Goal: Navigation & Orientation: Find specific page/section

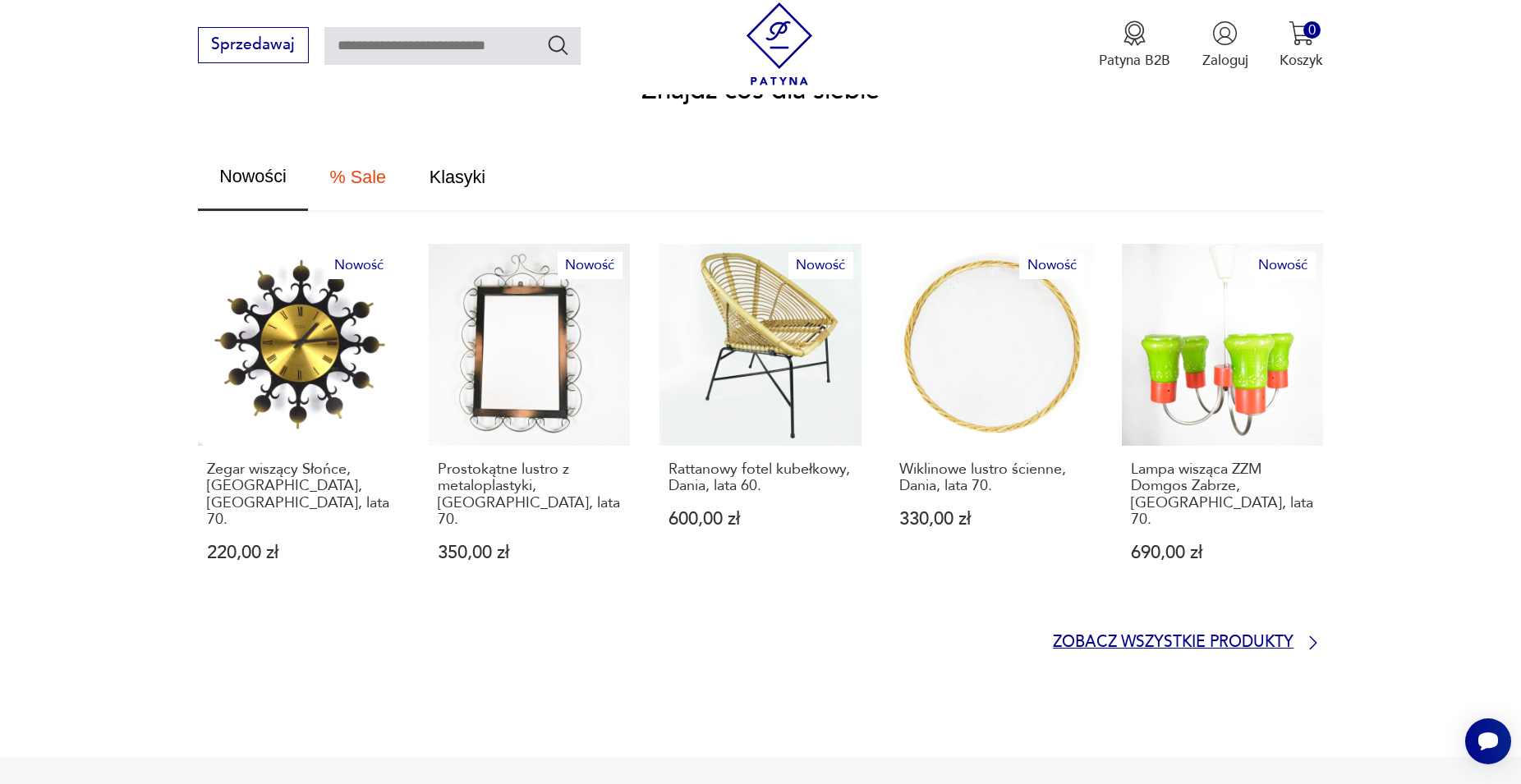
click at [1107, 636] on p "Zobacz wszystkie produkty" at bounding box center [1172, 642] width 240 height 13
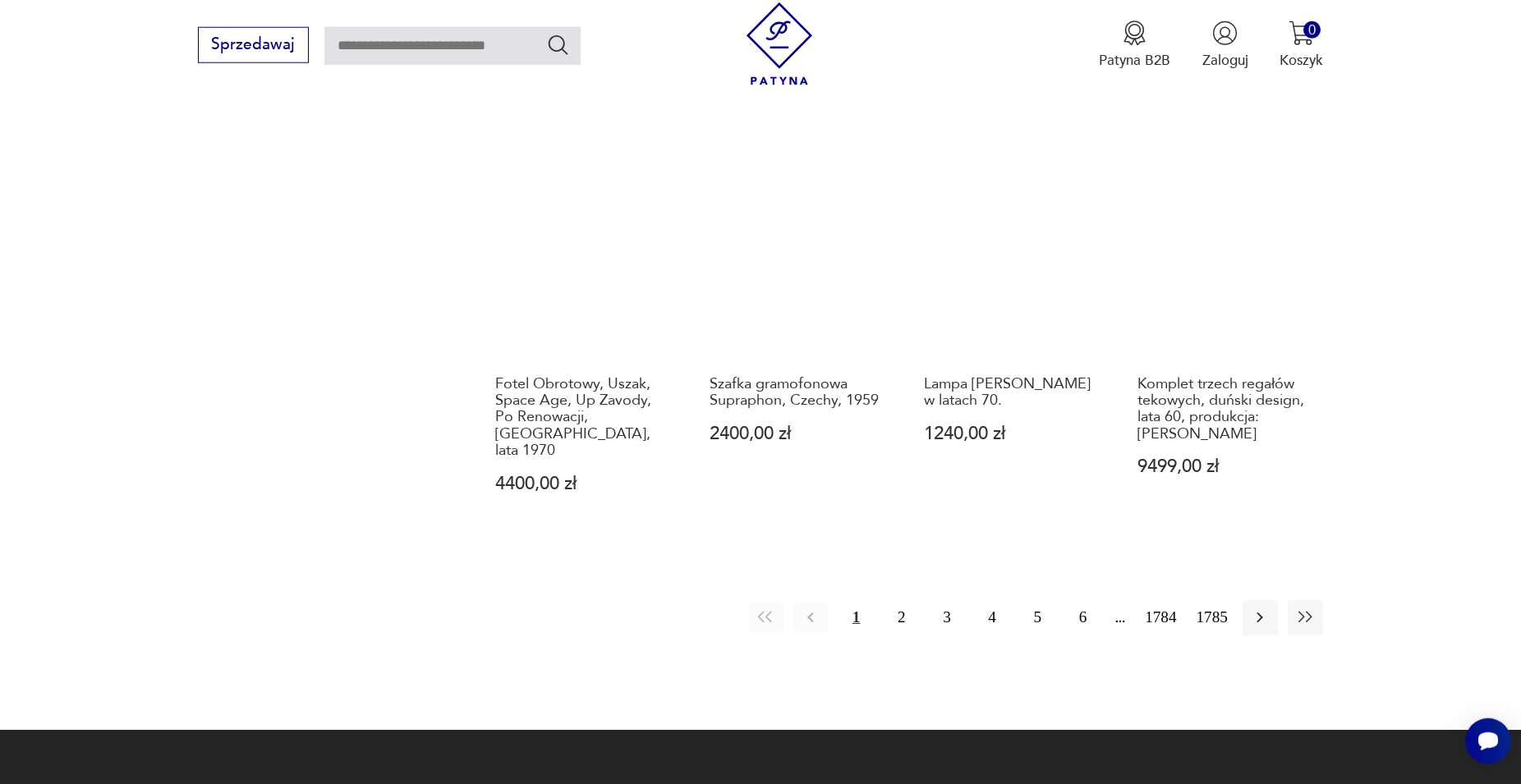
scroll to position [1620, 0]
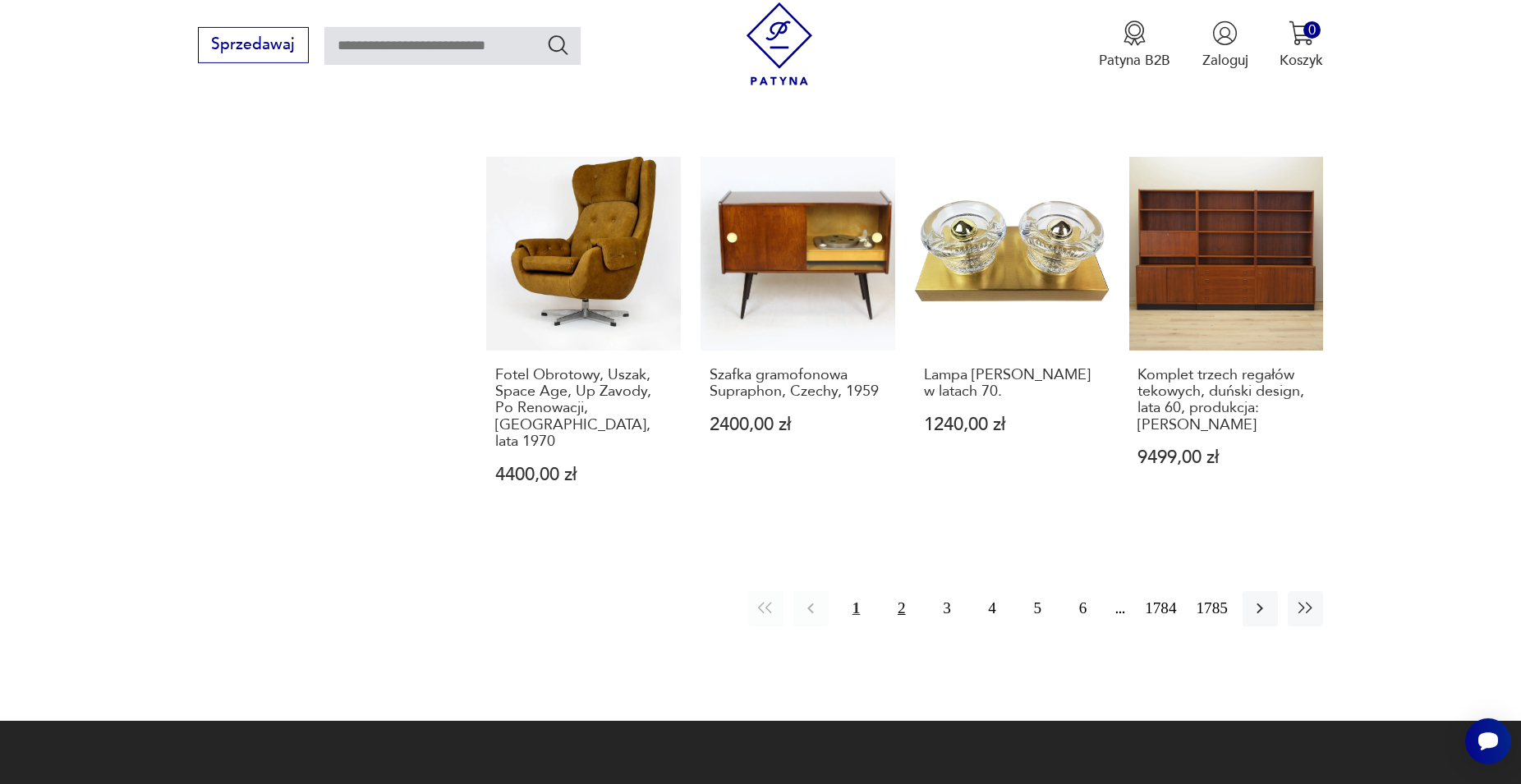
click at [905, 592] on button "2" at bounding box center [901, 609] width 35 height 35
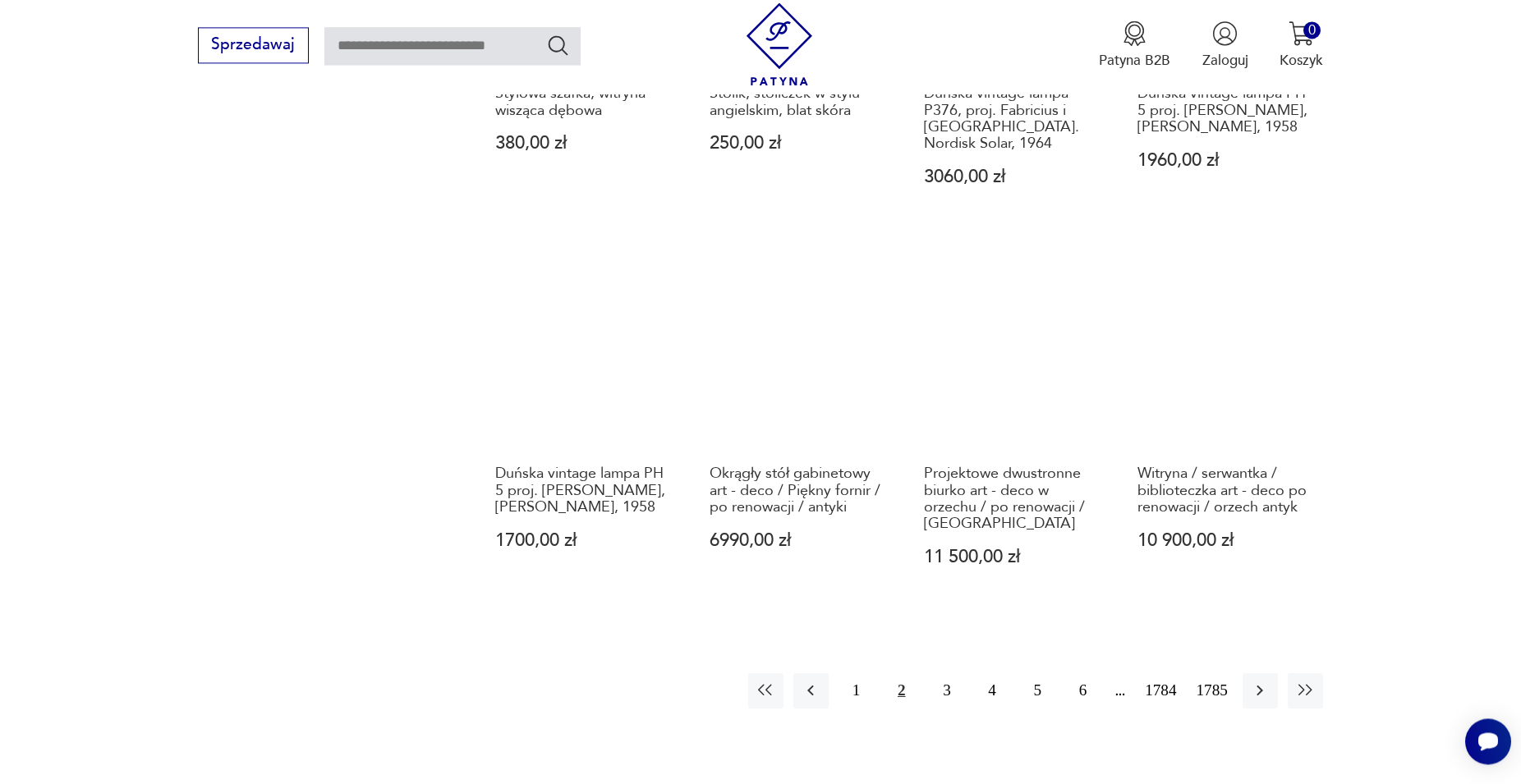
scroll to position [1619, 0]
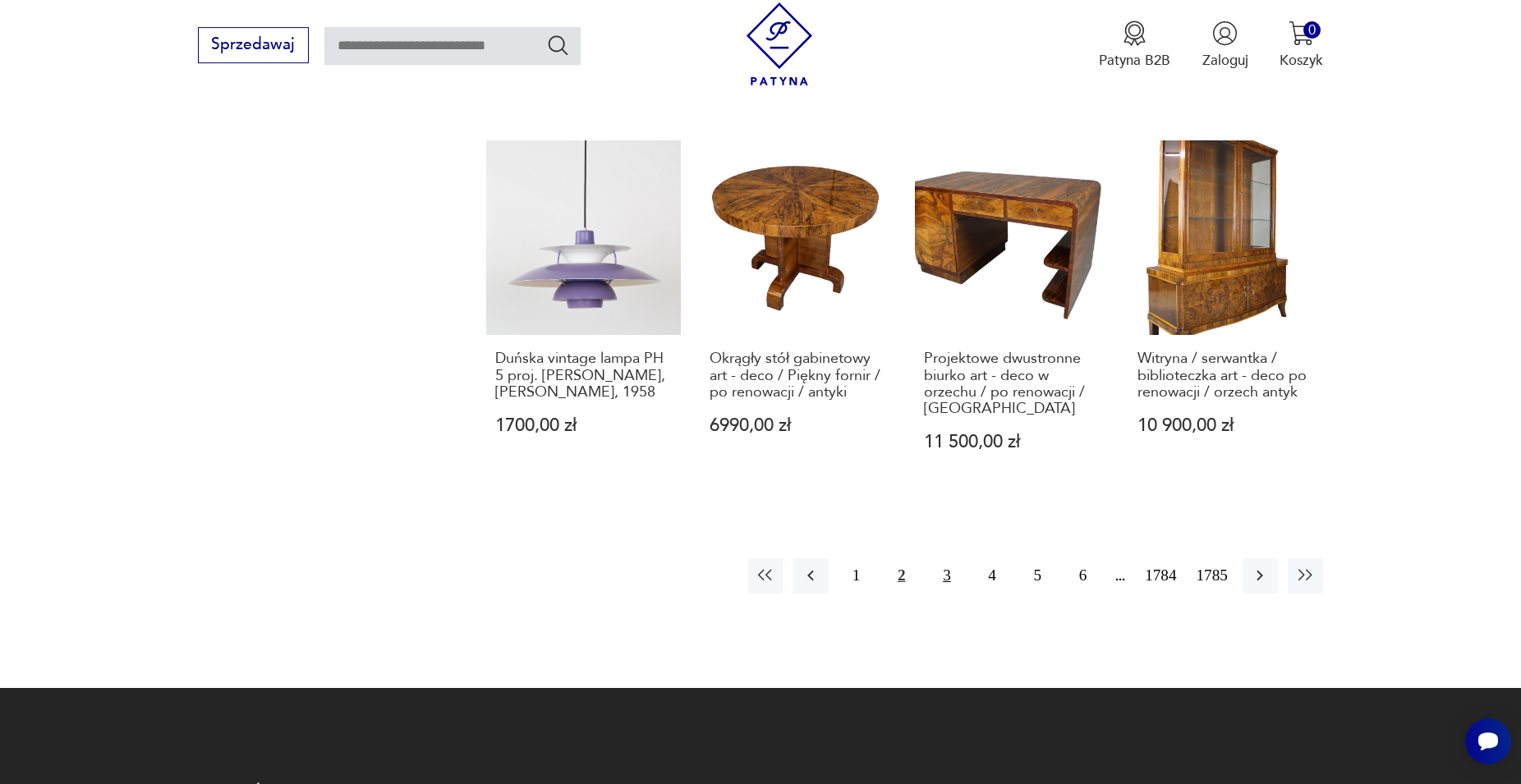
click at [946, 558] on button "3" at bounding box center [946, 575] width 35 height 35
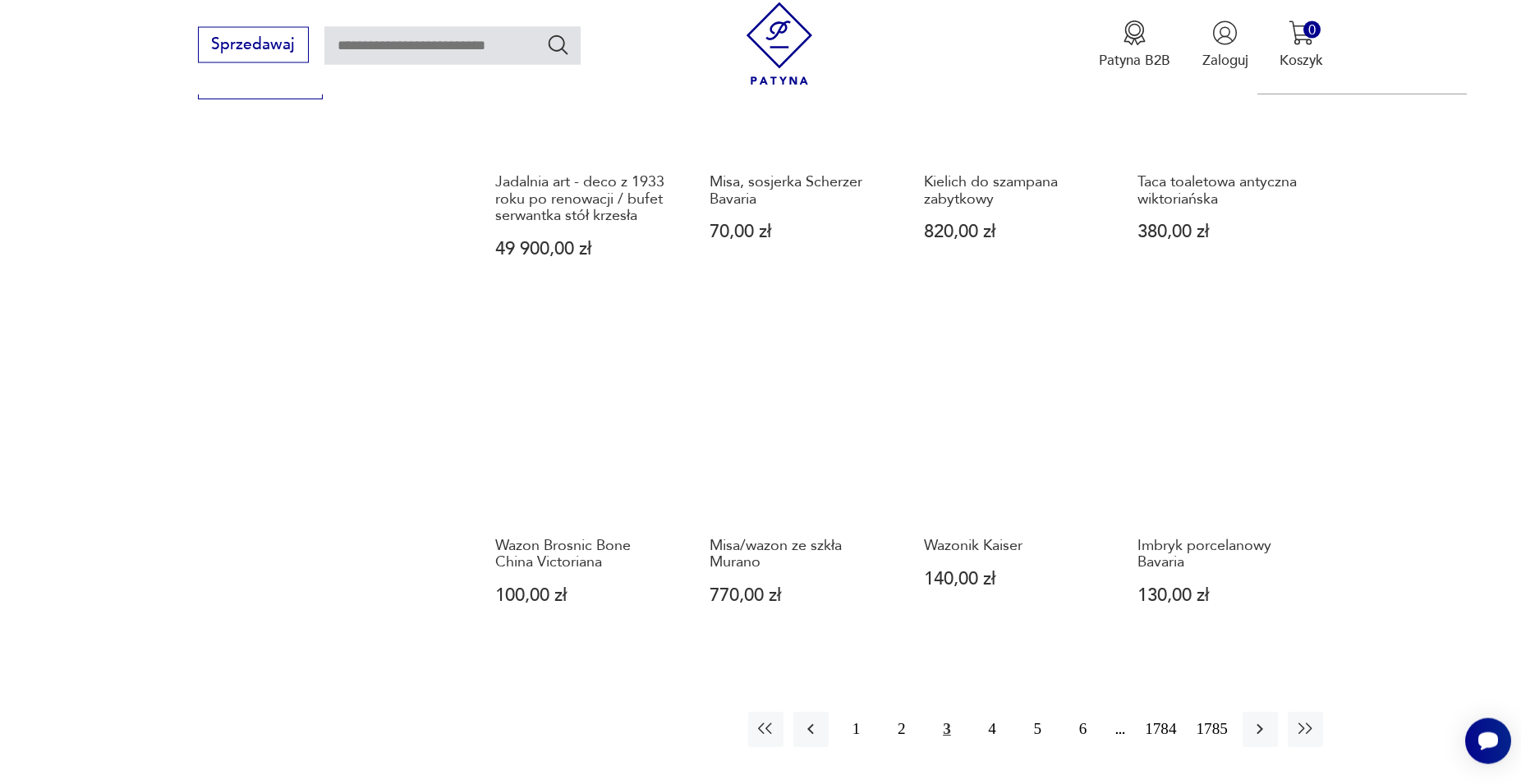
scroll to position [1619, 0]
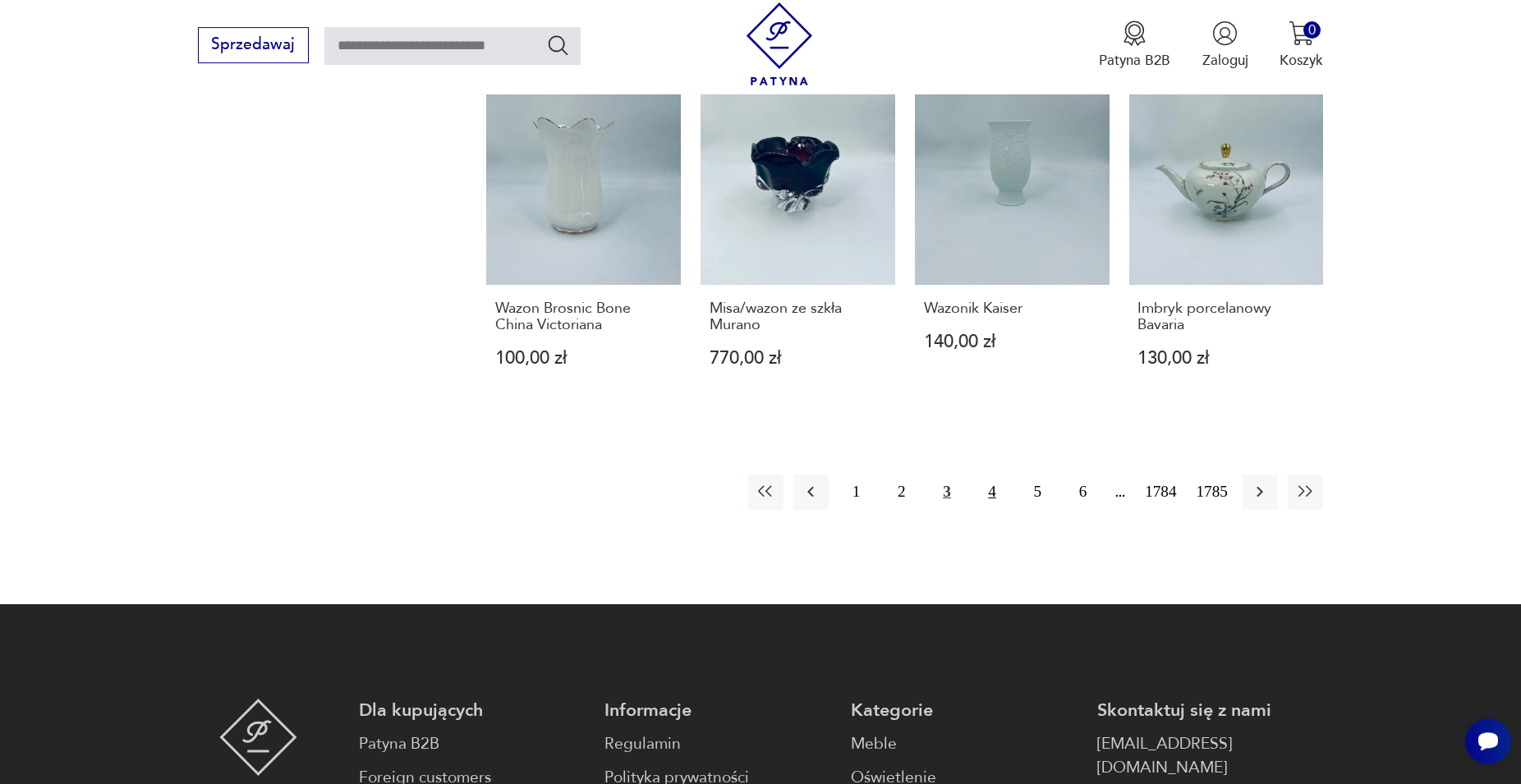
click at [990, 493] on button "4" at bounding box center [992, 492] width 35 height 35
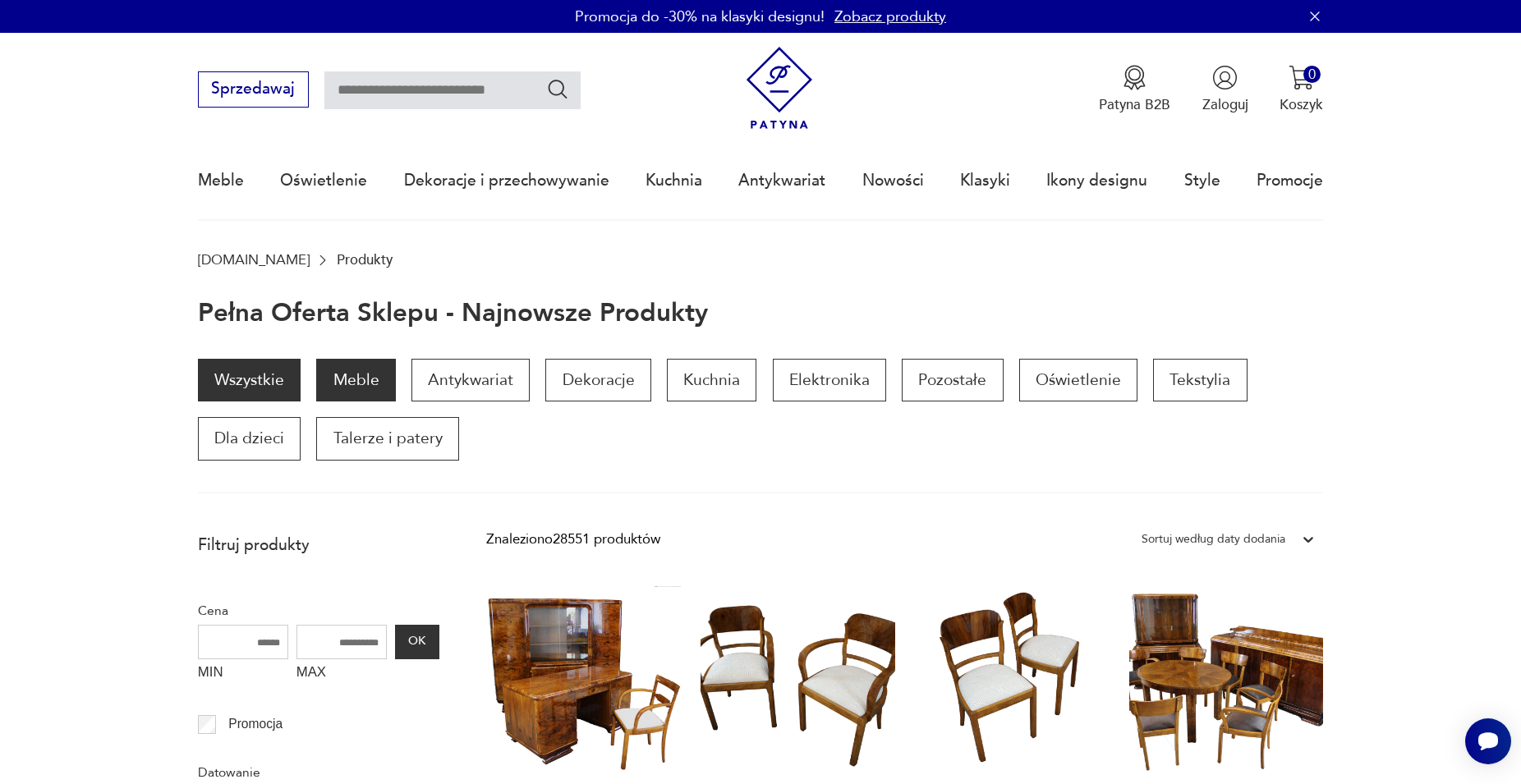
click at [365, 374] on p "Meble" at bounding box center [356, 380] width 79 height 43
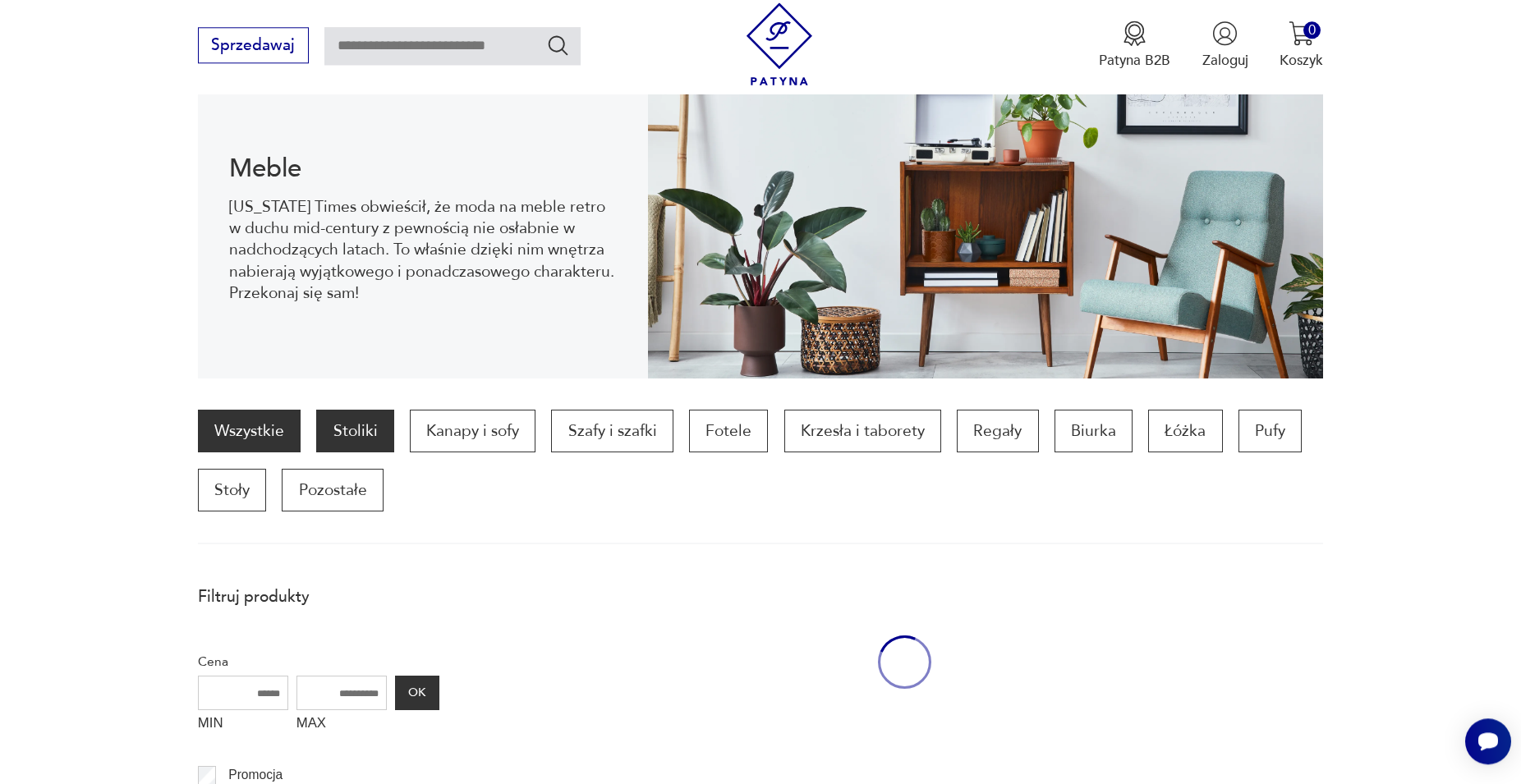
scroll to position [220, 0]
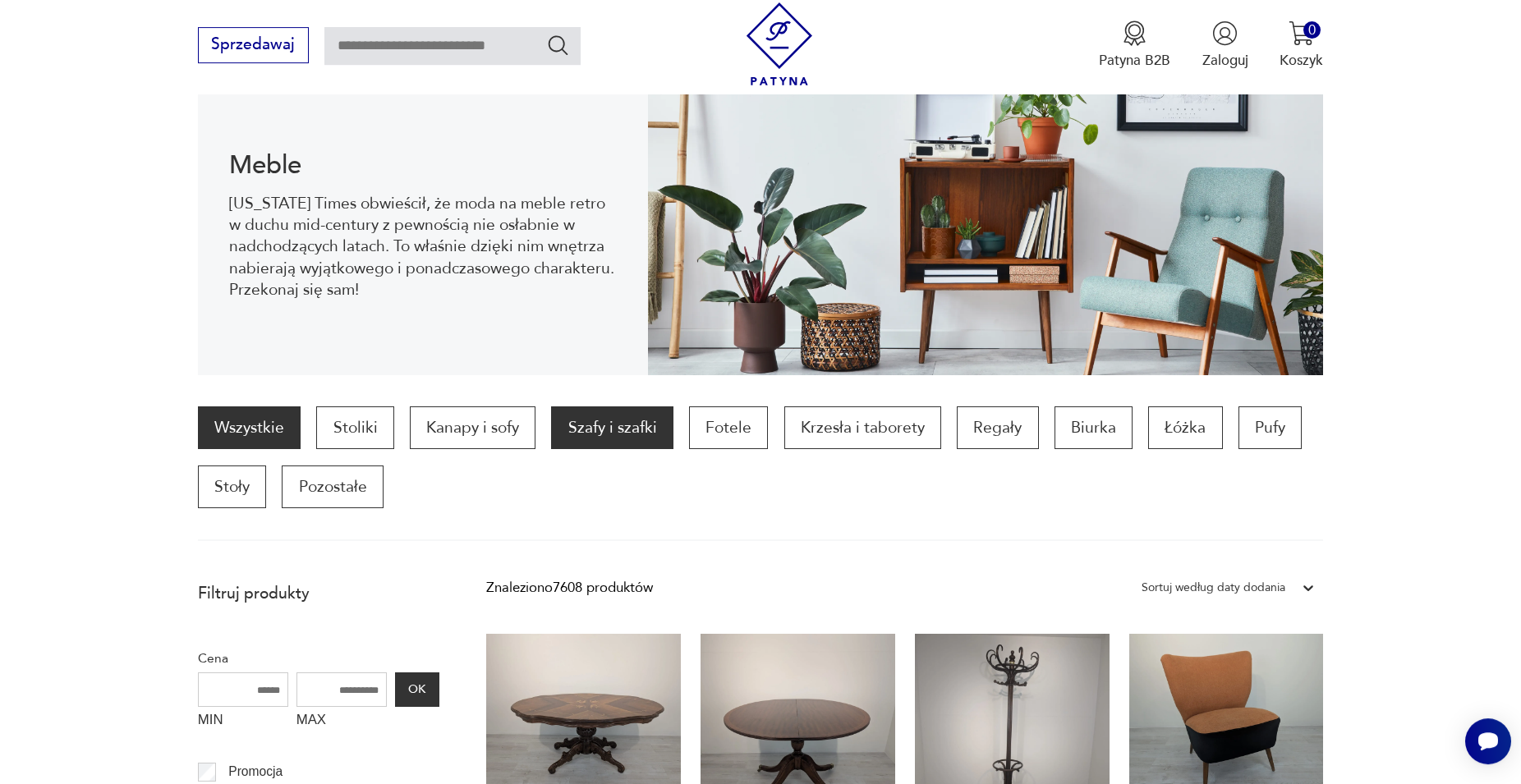
click at [580, 434] on p "Szafy i szafki" at bounding box center [612, 427] width 121 height 43
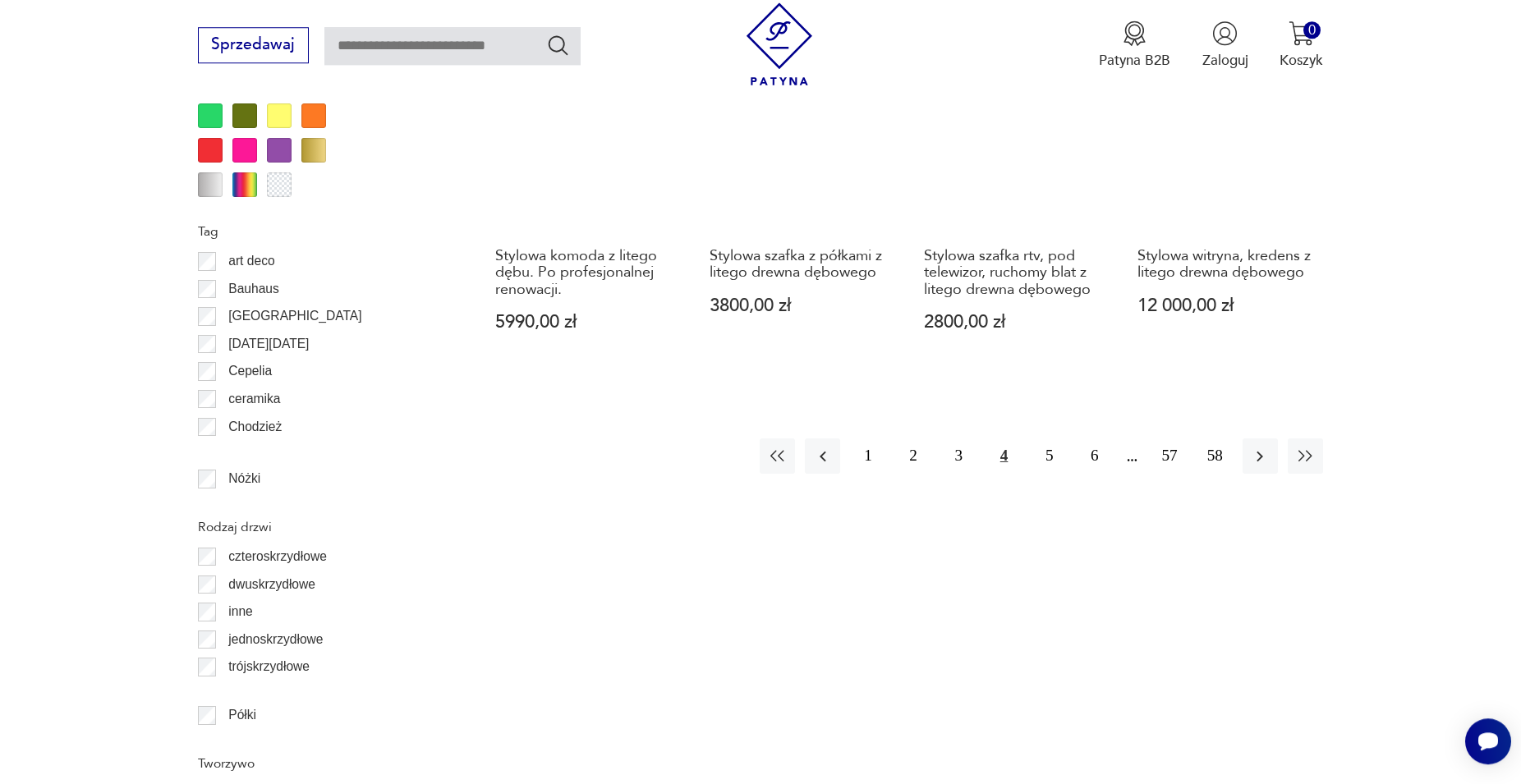
scroll to position [1971, 0]
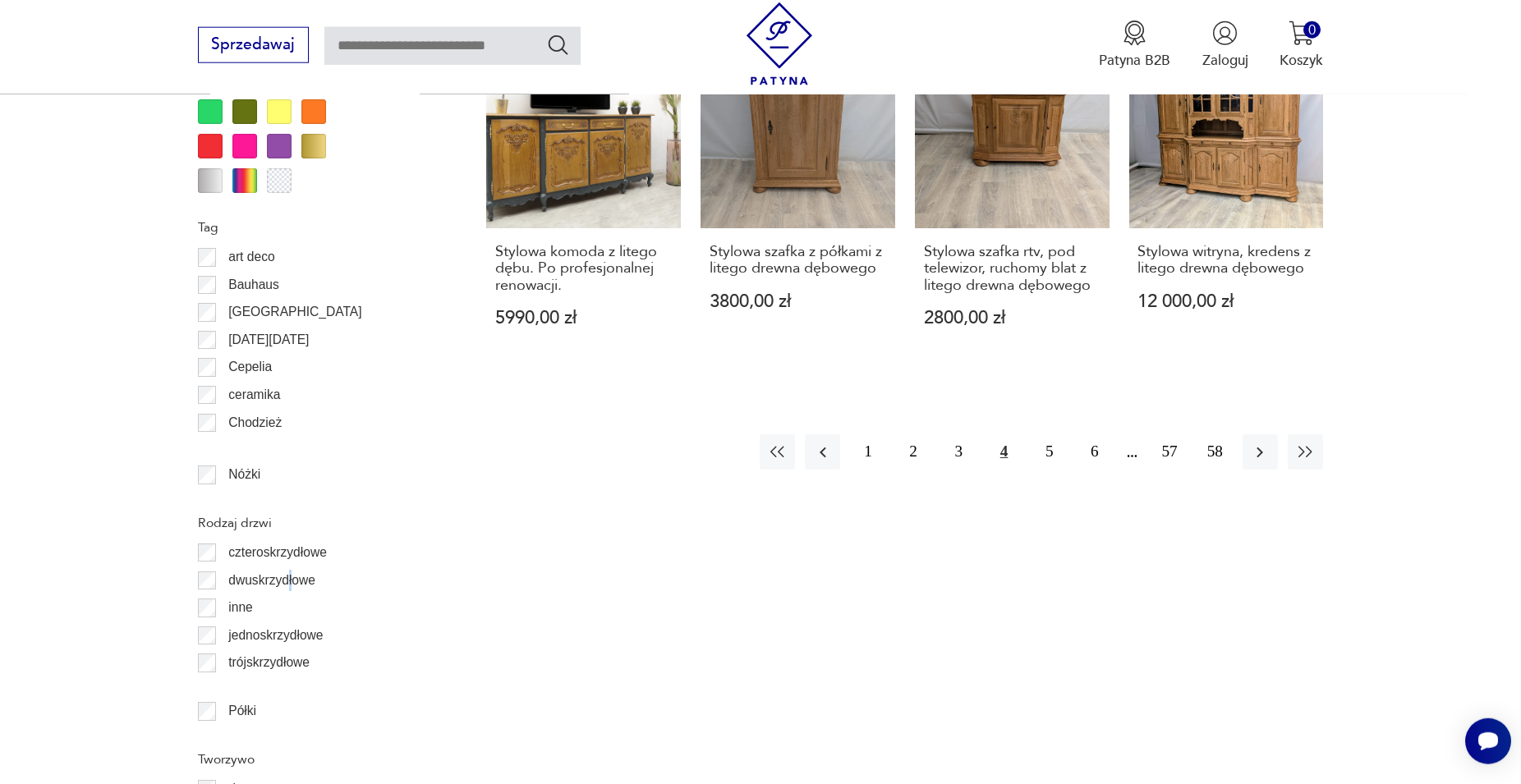
click at [290, 581] on p "dwuskrzydłowe" at bounding box center [272, 581] width 87 height 21
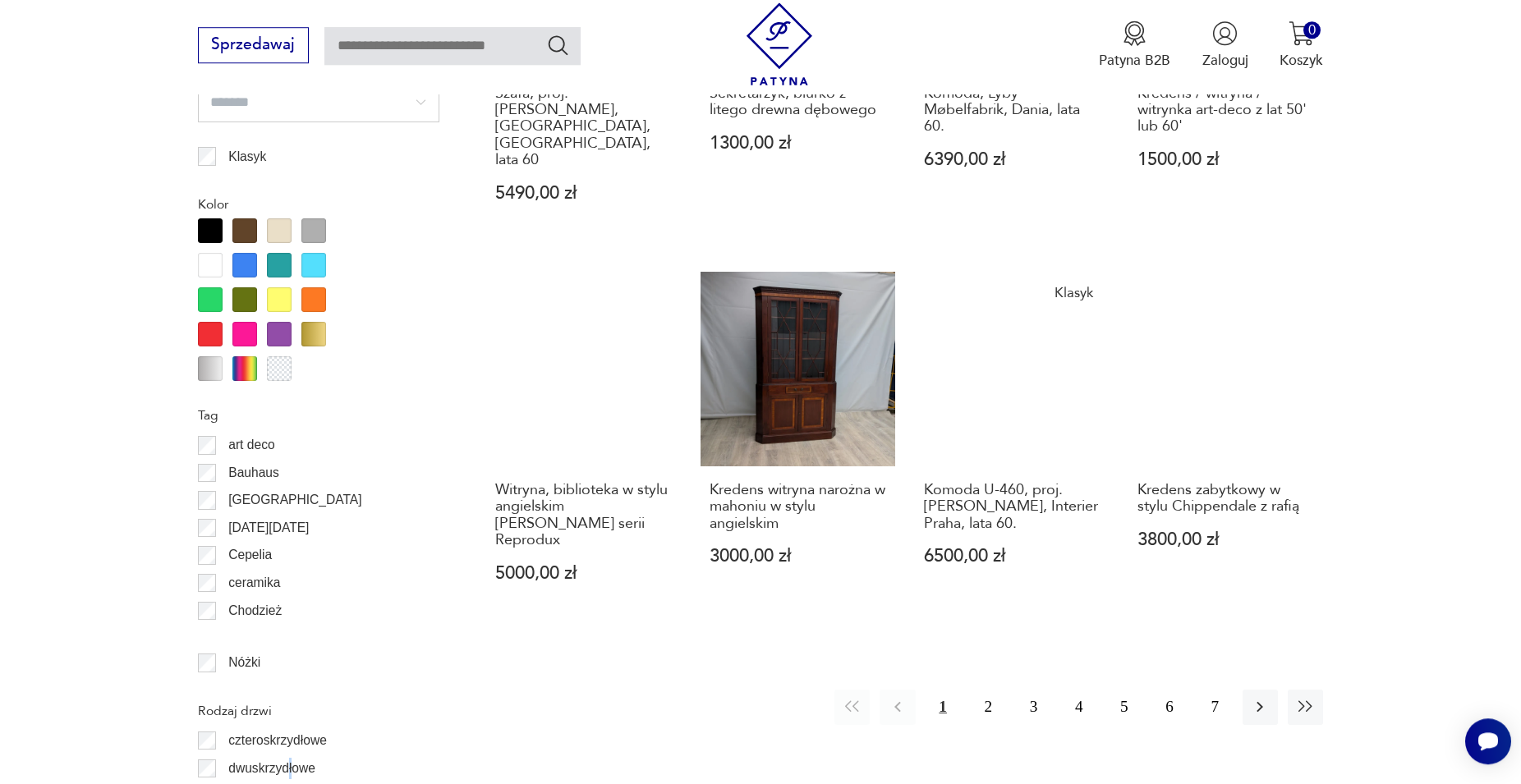
scroll to position [1813, 0]
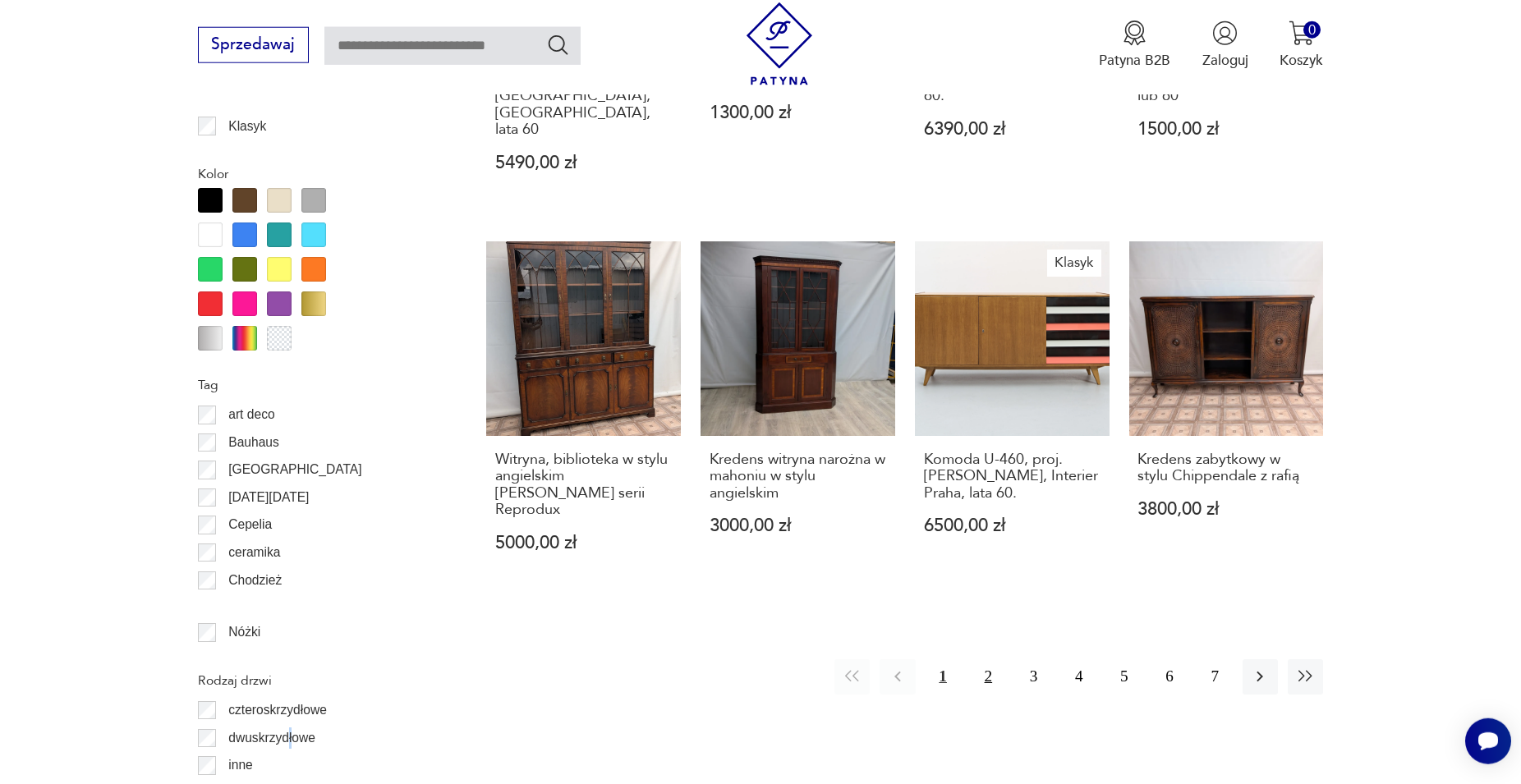
click at [988, 659] on button "2" at bounding box center [987, 676] width 35 height 35
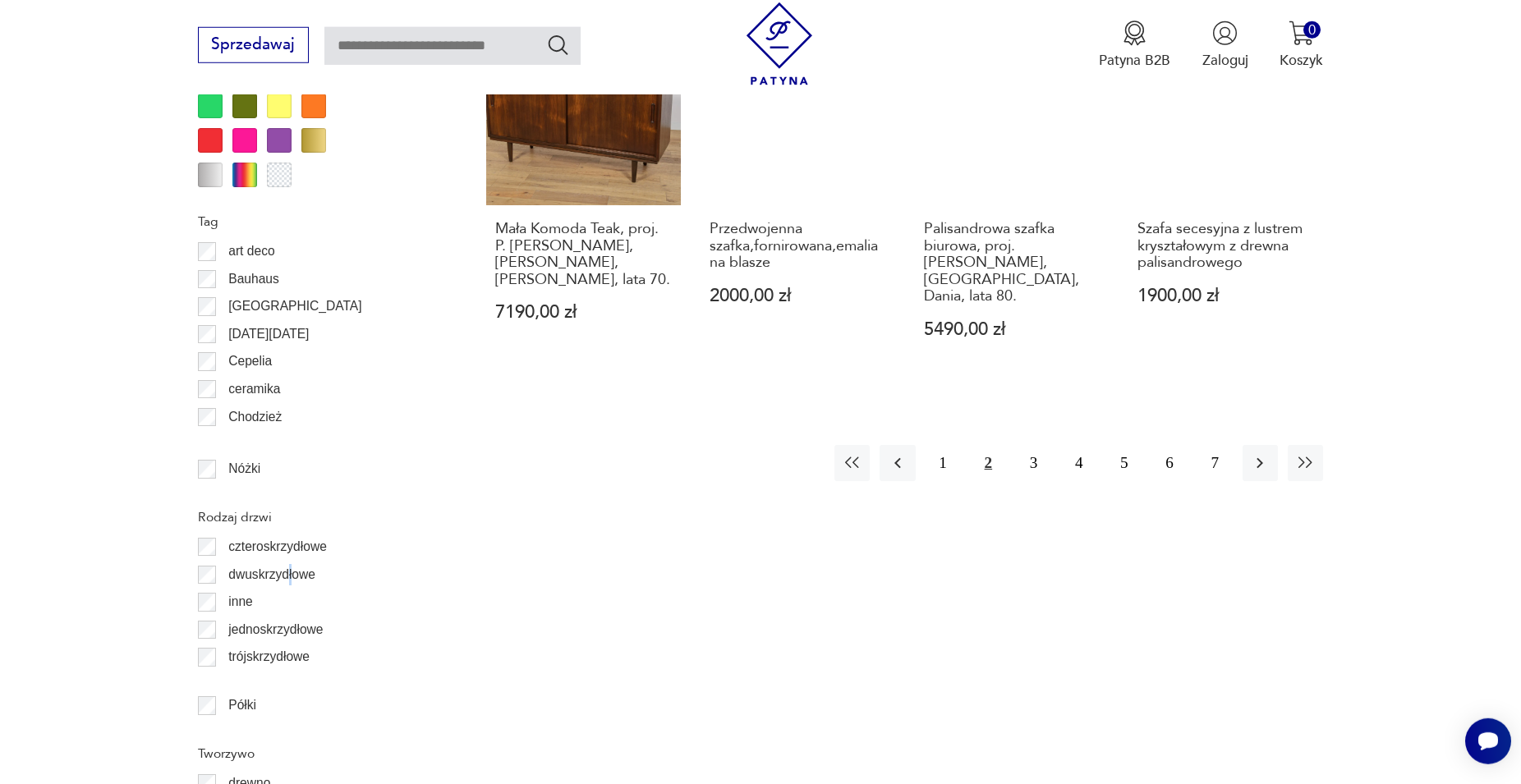
scroll to position [2065, 0]
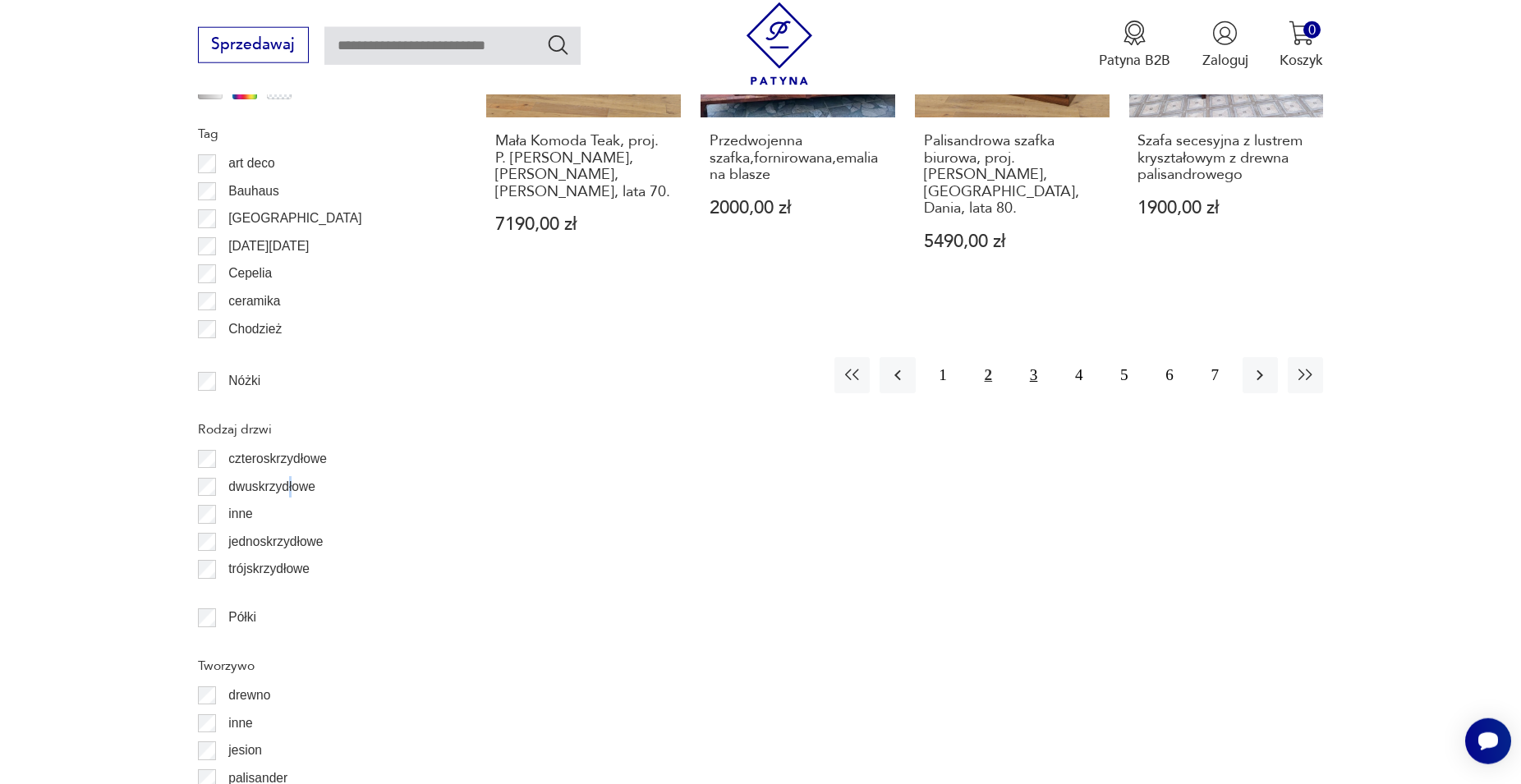
click at [1033, 357] on button "3" at bounding box center [1033, 374] width 35 height 35
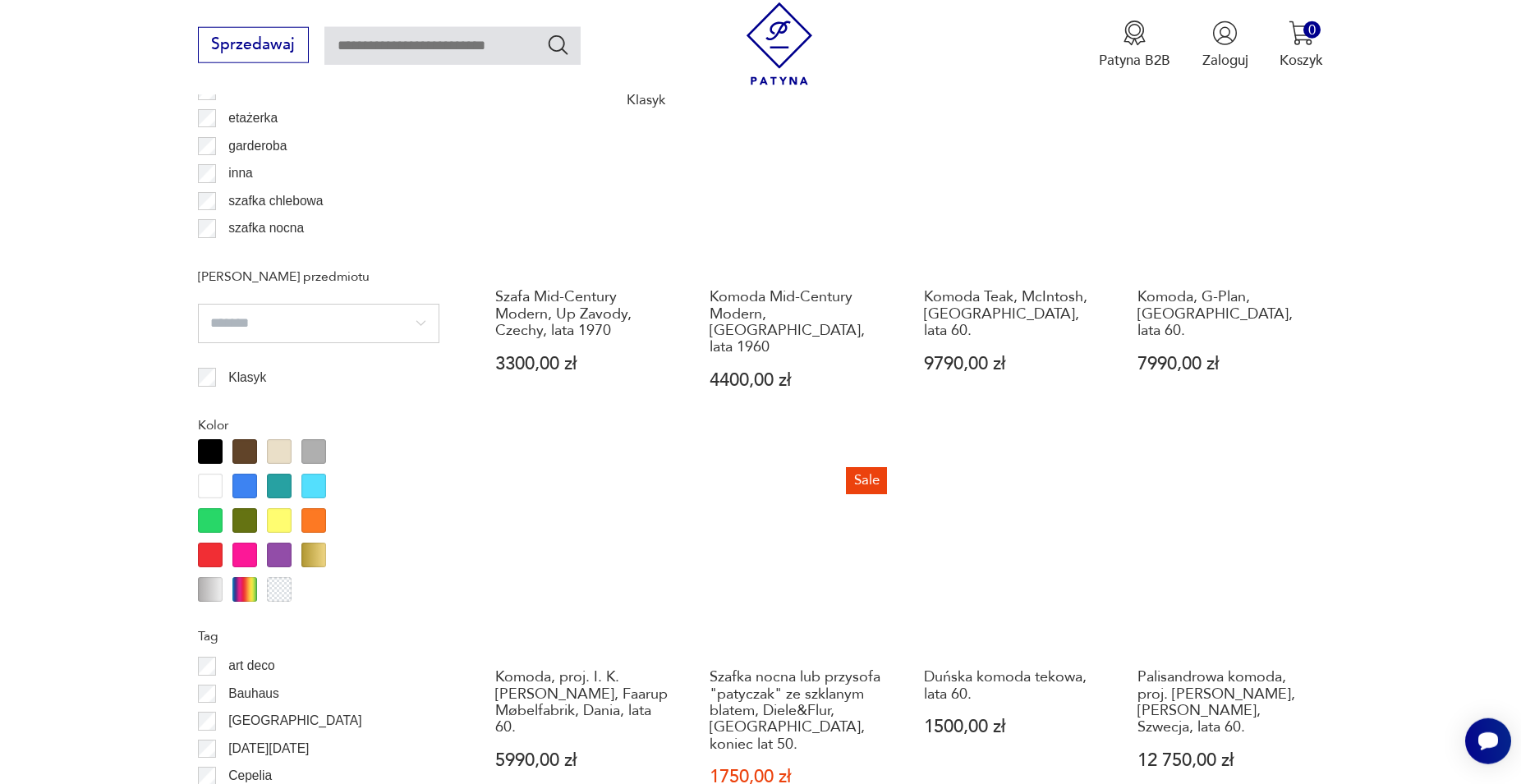
scroll to position [1813, 0]
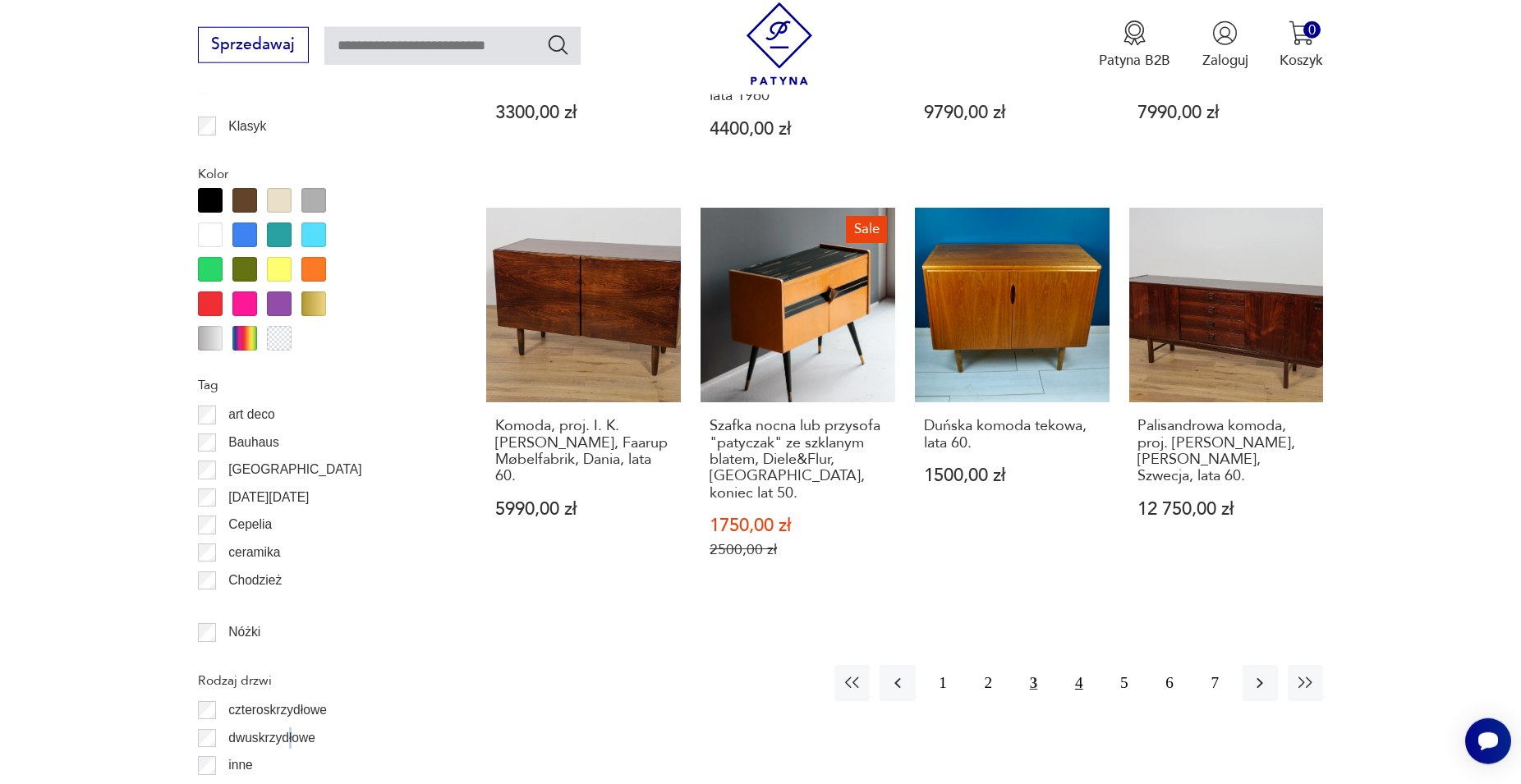
click at [1078, 665] on button "4" at bounding box center [1078, 682] width 35 height 35
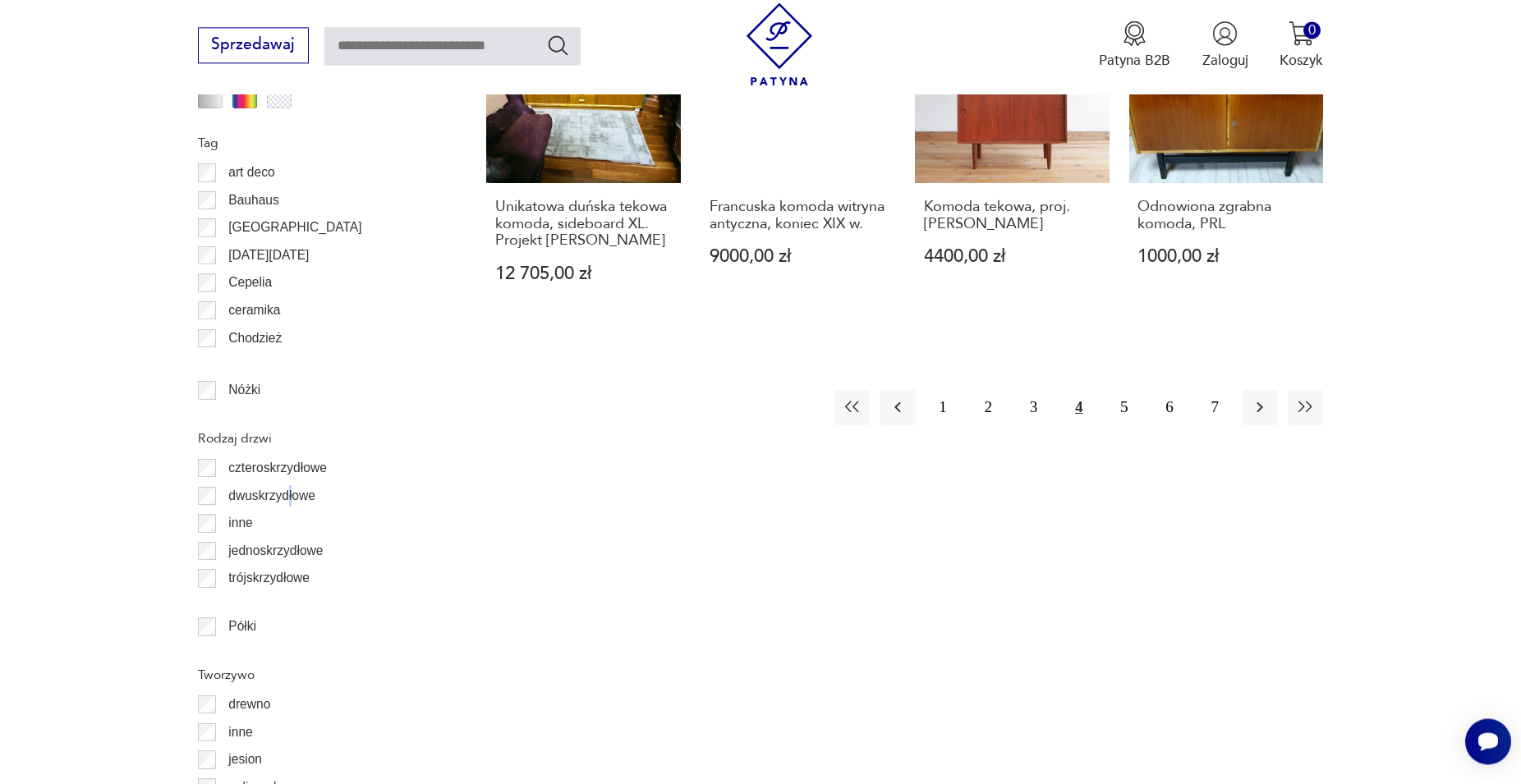
scroll to position [2232, 0]
